Goal: Information Seeking & Learning: Learn about a topic

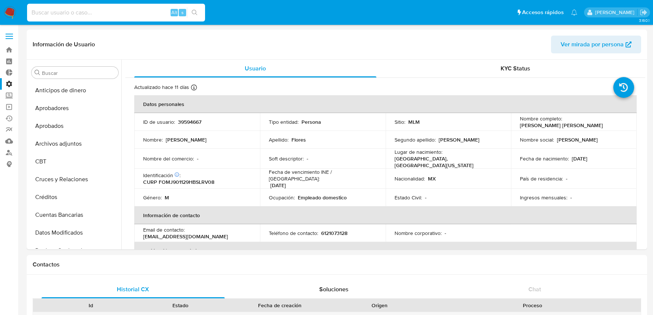
select select "10"
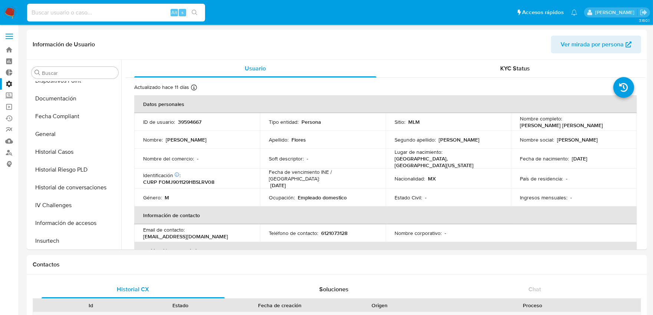
scroll to position [466, 0]
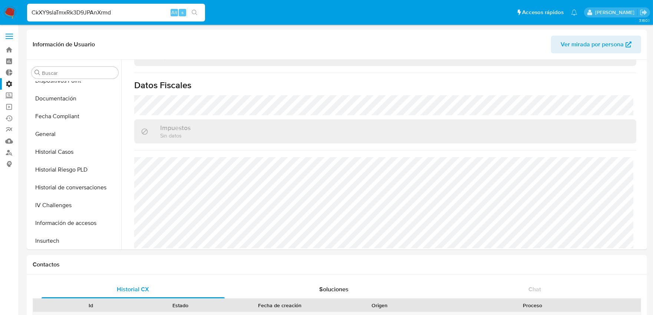
type input "CkXY9slaTmxRk3D9JPAnXrmd"
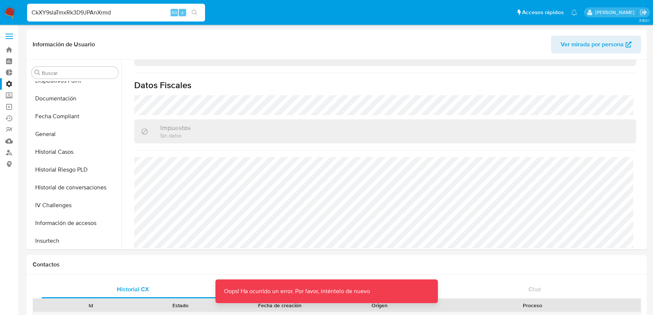
click at [117, 13] on input "CkXY9slaTmxRk3D9JPAnXrmd" at bounding box center [116, 13] width 178 height 10
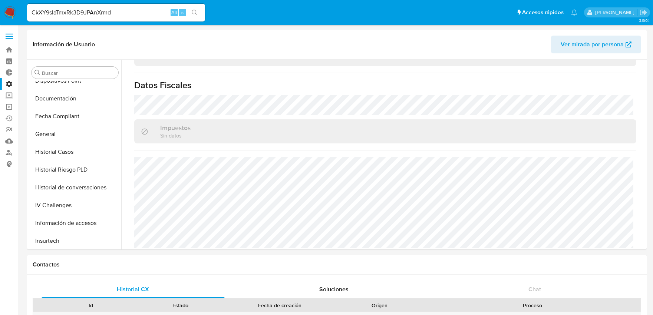
click at [120, 13] on input "CkXY9slaTmxRk3D9JPAnXrmd" at bounding box center [116, 13] width 178 height 10
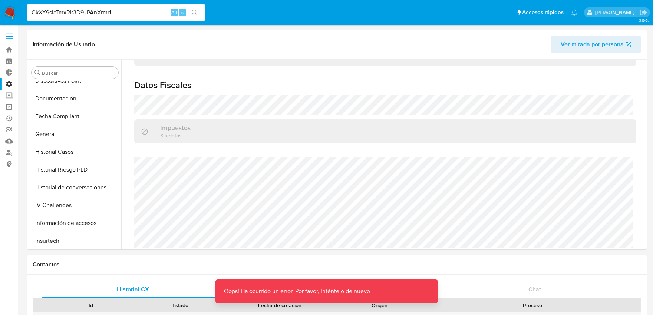
click at [123, 15] on input "CkXY9slaTmxRk3D9JPAnXrmd" at bounding box center [116, 13] width 178 height 10
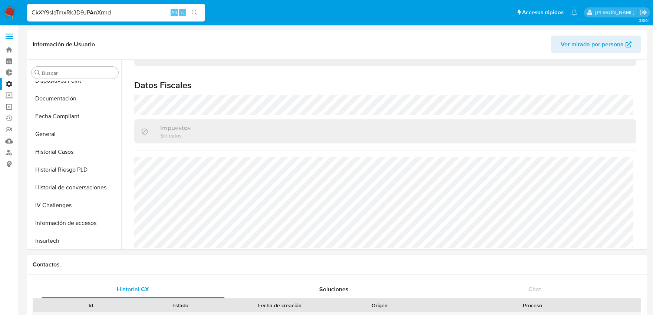
click at [124, 10] on input "CkXY9slaTmxRk3D9JPAnXrmd" at bounding box center [116, 13] width 178 height 10
click at [143, 10] on input "CkXY9slaTmxRk3D9JPAnXrmd" at bounding box center [116, 13] width 178 height 10
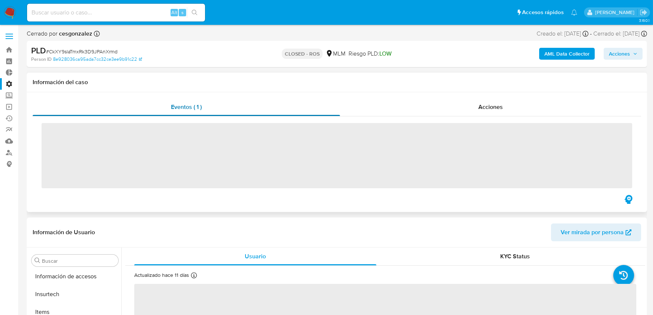
scroll to position [349, 0]
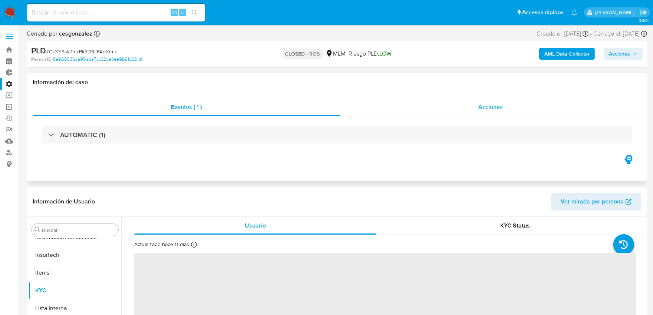
select select "10"
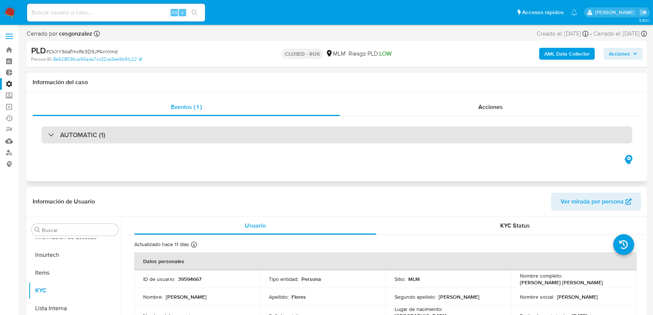
click at [247, 134] on div "AUTOMATIC (1)" at bounding box center [337, 134] width 591 height 17
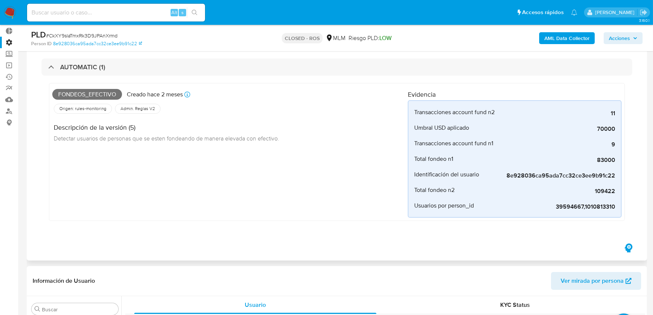
scroll to position [41, 0]
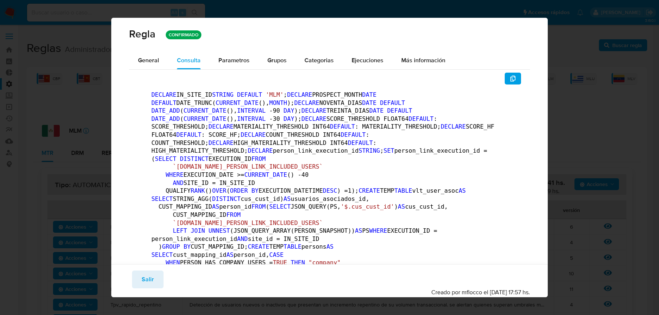
scroll to position [124, 0]
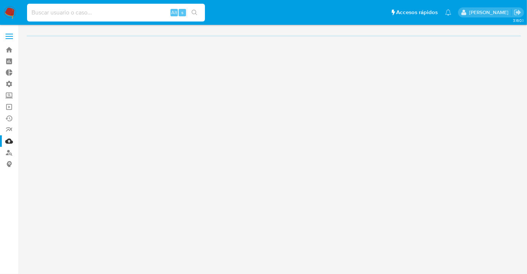
click at [129, 14] on input at bounding box center [116, 13] width 178 height 10
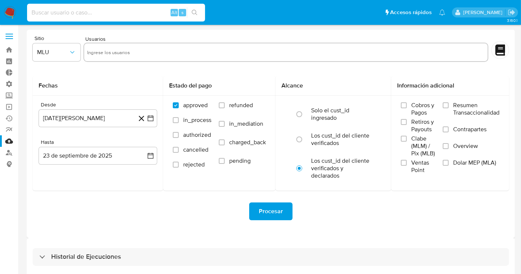
paste input "lChAUmwXlwkCDvNCvlc2Epnt"
type input "lChAUmwXlwkCDvNCvlc2Epnt"
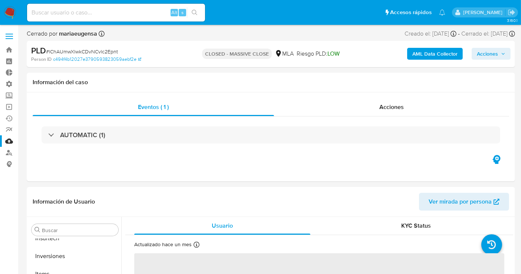
scroll to position [384, 0]
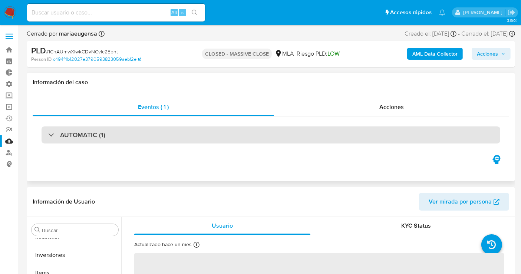
select select "10"
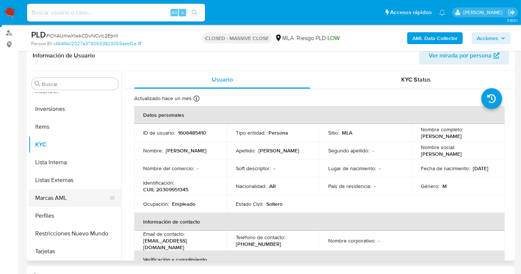
scroll to position [124, 0]
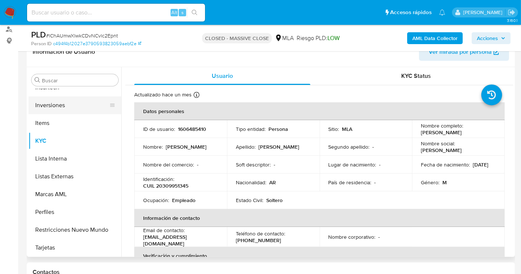
click at [72, 108] on button "Inversiones" at bounding box center [72, 105] width 87 height 18
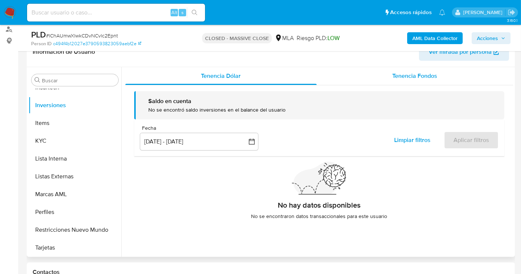
click at [408, 77] on span "Tenencia Fondos" at bounding box center [415, 76] width 45 height 9
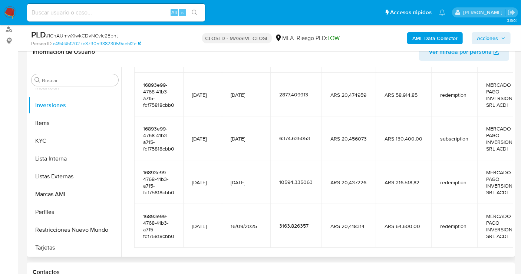
scroll to position [198, 0]
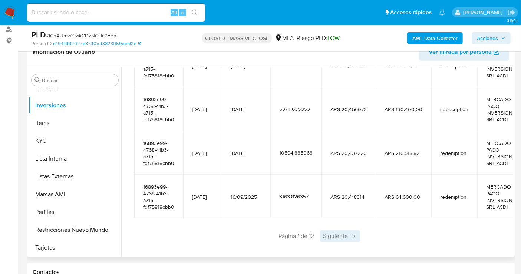
click at [345, 230] on span "Siguiente" at bounding box center [340, 236] width 40 height 12
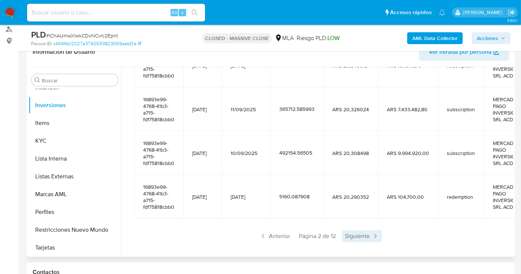
click at [345, 230] on span "Siguiente" at bounding box center [362, 236] width 40 height 12
click at [343, 236] on div "Saldo en cuenta Total : ARS $61.896.106,63 USD Cambiar entre moneda local y USD…" at bounding box center [319, 74] width 388 height 373
click at [349, 230] on span "Siguiente" at bounding box center [362, 236] width 40 height 12
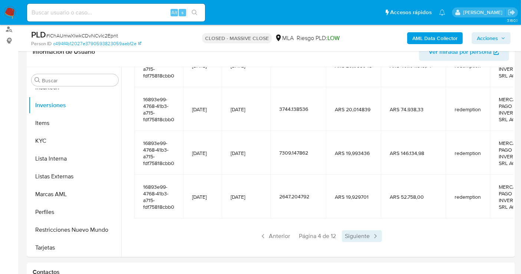
click at [350, 230] on span "Siguiente" at bounding box center [362, 236] width 40 height 12
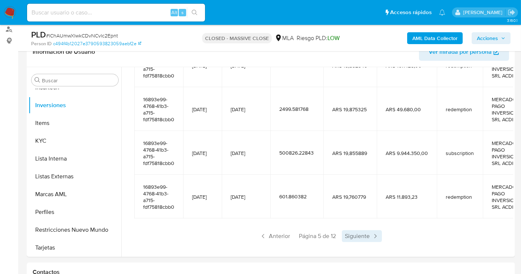
click at [351, 230] on span "Siguiente" at bounding box center [362, 236] width 40 height 12
click at [352, 230] on span "Siguiente" at bounding box center [362, 236] width 40 height 12
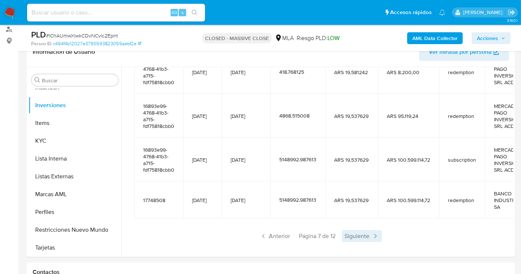
click at [357, 230] on span "Siguiente" at bounding box center [362, 236] width 40 height 12
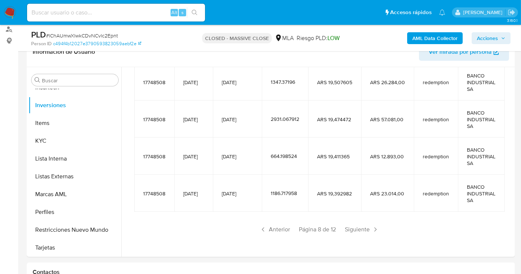
click at [357, 226] on span "Siguiente" at bounding box center [362, 230] width 40 height 12
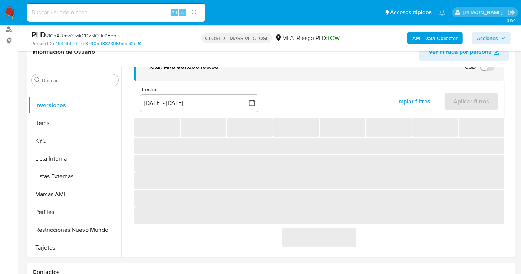
click at [357, 226] on section "‌ ‌ ‌ ‌ ‌ ‌ ‌ ‌ ‌ ‌ ‌ ‌ ‌ ‌" at bounding box center [319, 182] width 370 height 129
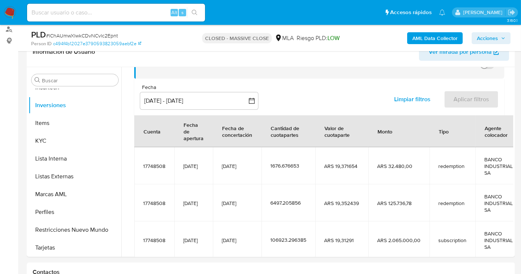
click at [357, 226] on td "ARS 19,31291" at bounding box center [341, 239] width 53 height 37
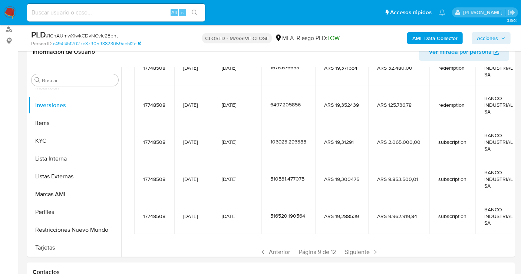
scroll to position [164, 0]
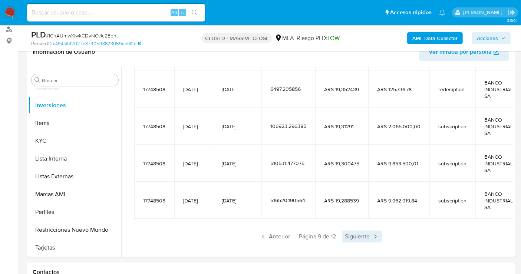
click at [351, 231] on span "Siguiente" at bounding box center [362, 237] width 40 height 12
click at [351, 231] on span "Siguiente" at bounding box center [363, 237] width 40 height 12
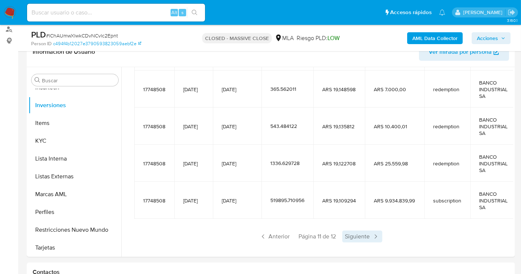
click at [344, 231] on span "Siguiente" at bounding box center [362, 237] width 40 height 12
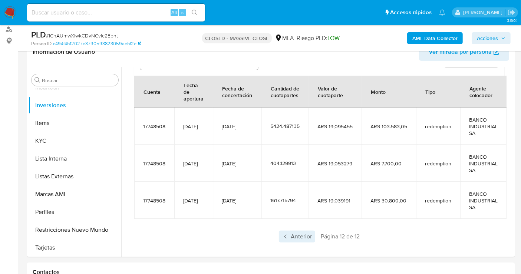
click at [298, 234] on span "Anterior" at bounding box center [297, 237] width 36 height 12
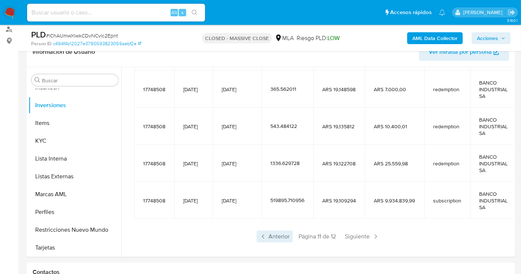
click at [271, 231] on span "Anterior" at bounding box center [275, 237] width 36 height 12
click at [280, 231] on span "Anterior" at bounding box center [274, 237] width 36 height 12
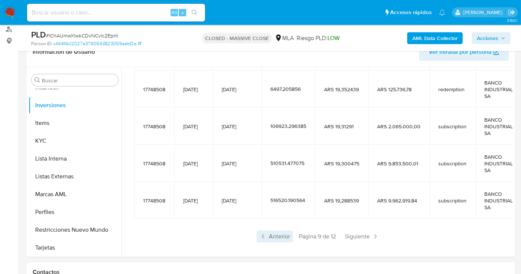
click at [277, 231] on span "Anterior" at bounding box center [275, 237] width 36 height 12
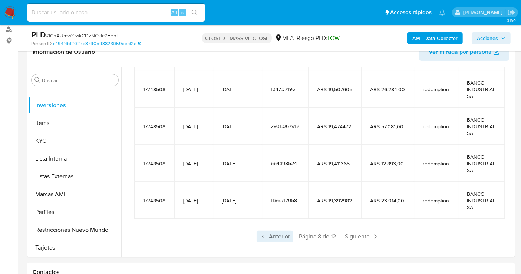
click at [282, 236] on span "Anterior" at bounding box center [275, 237] width 36 height 12
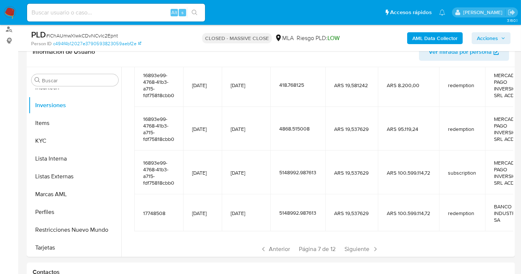
scroll to position [191, 0]
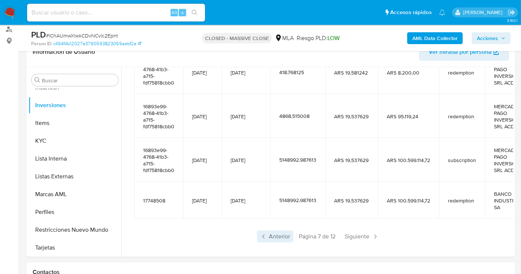
click at [280, 231] on span "Anterior" at bounding box center [275, 237] width 36 height 12
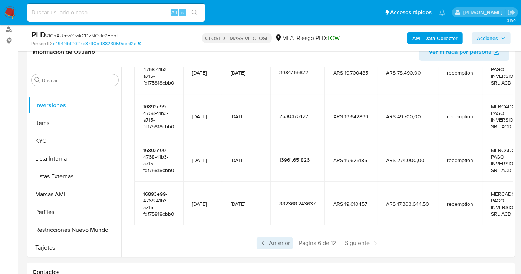
click at [275, 237] on span "Anterior" at bounding box center [275, 243] width 36 height 12
click at [355, 240] on span "Siguiente" at bounding box center [362, 243] width 40 height 12
